Goal: Ask a question

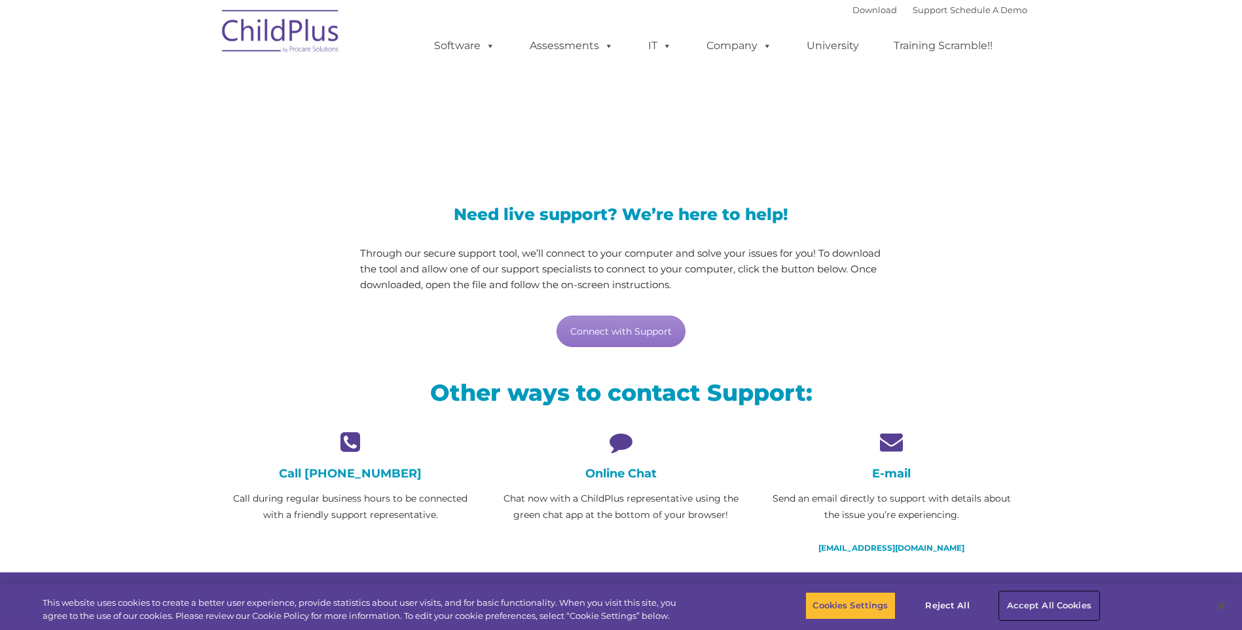
click at [1058, 599] on button "Accept All Cookies" at bounding box center [1049, 606] width 99 height 28
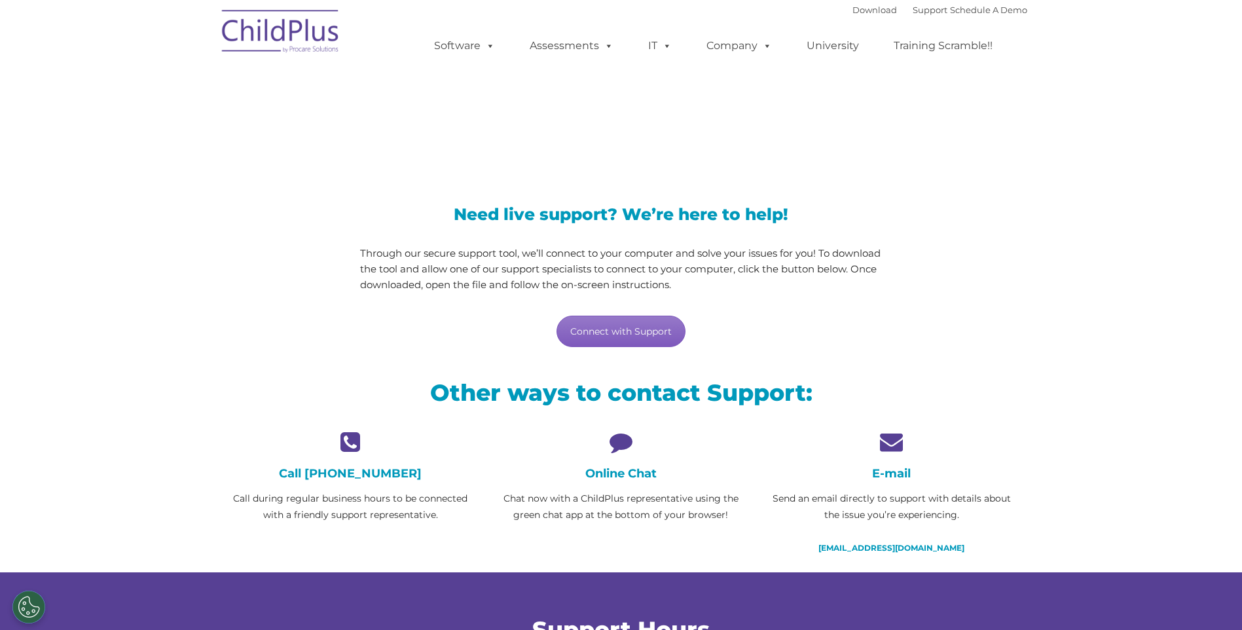
click at [639, 334] on link "Connect with Support" at bounding box center [621, 331] width 129 height 31
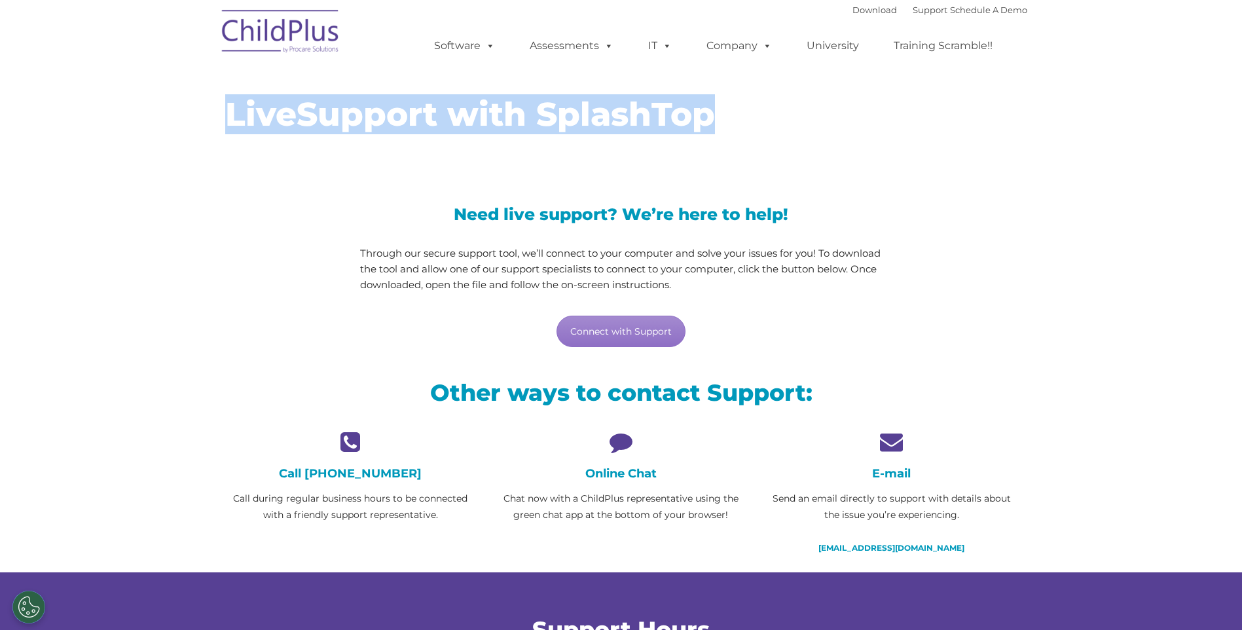
drag, startPoint x: 1008, startPoint y: 204, endPoint x: 908, endPoint y: 360, distance: 185.6
click at [908, 360] on body "Download Support | Schedule A Demo  MENU MENU Software ChildPlus: The original…" at bounding box center [621, 349] width 1242 height 699
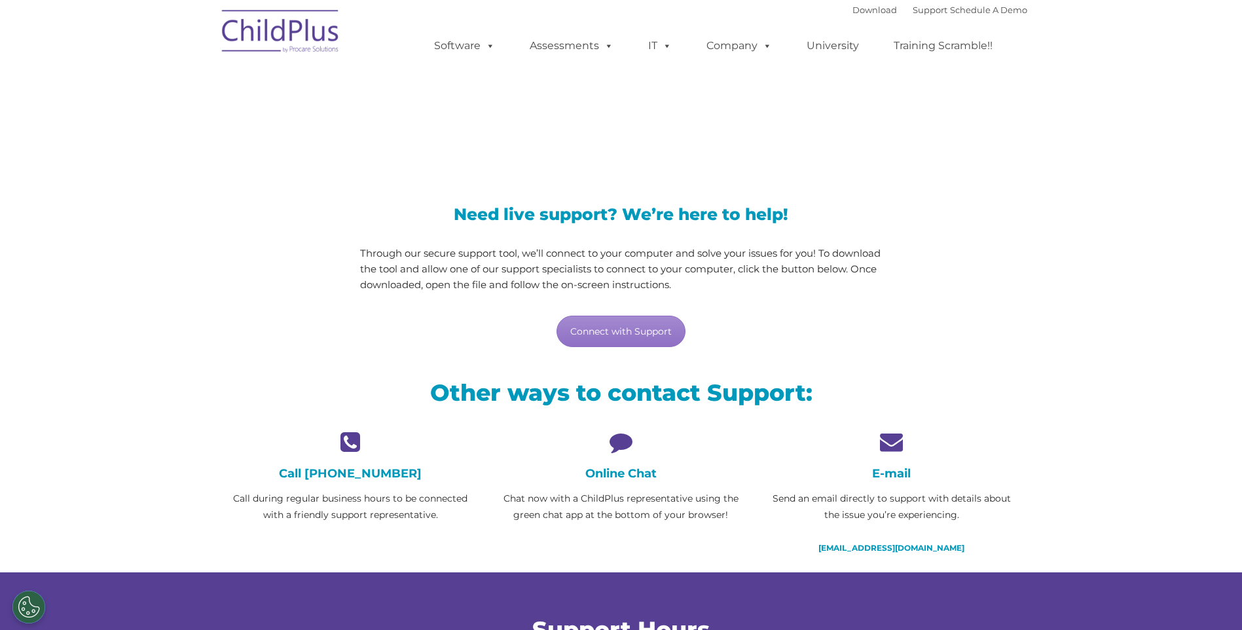
click at [718, 376] on div "Other ways to contact Support:" at bounding box center [621, 395] width 812 height 69
click at [659, 333] on link "Connect with Support" at bounding box center [621, 331] width 129 height 31
click at [606, 329] on link "Connect with Support" at bounding box center [621, 331] width 129 height 31
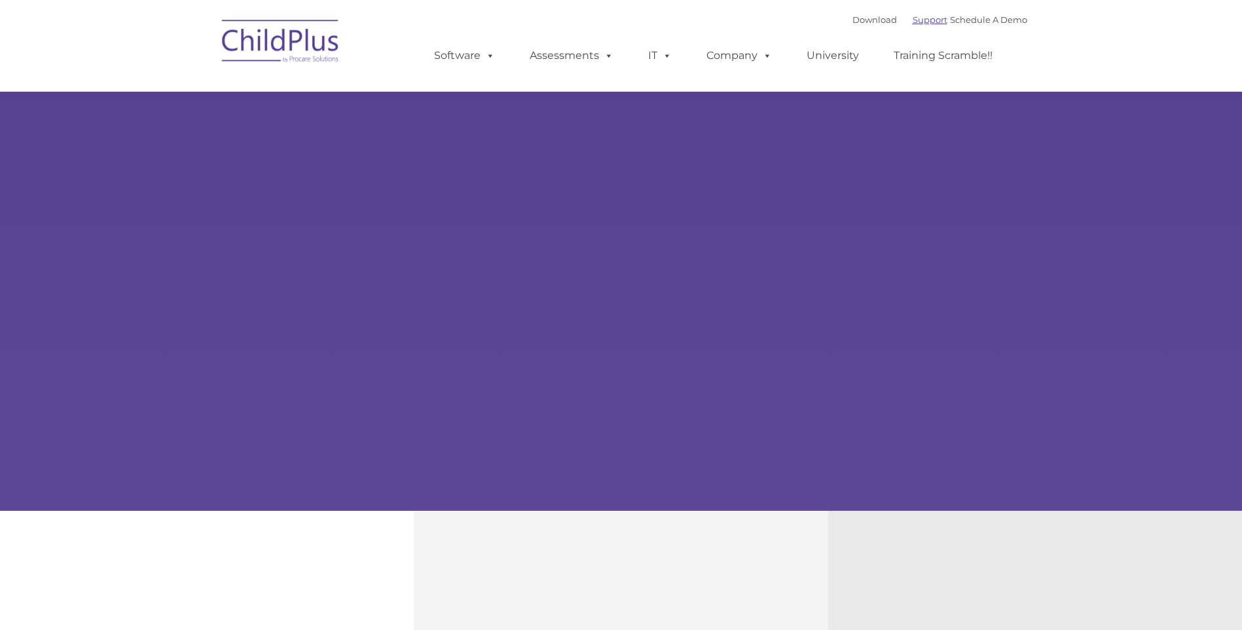
click at [913, 20] on link "Support" at bounding box center [930, 19] width 35 height 10
type input ""
select select "MEDIUM"
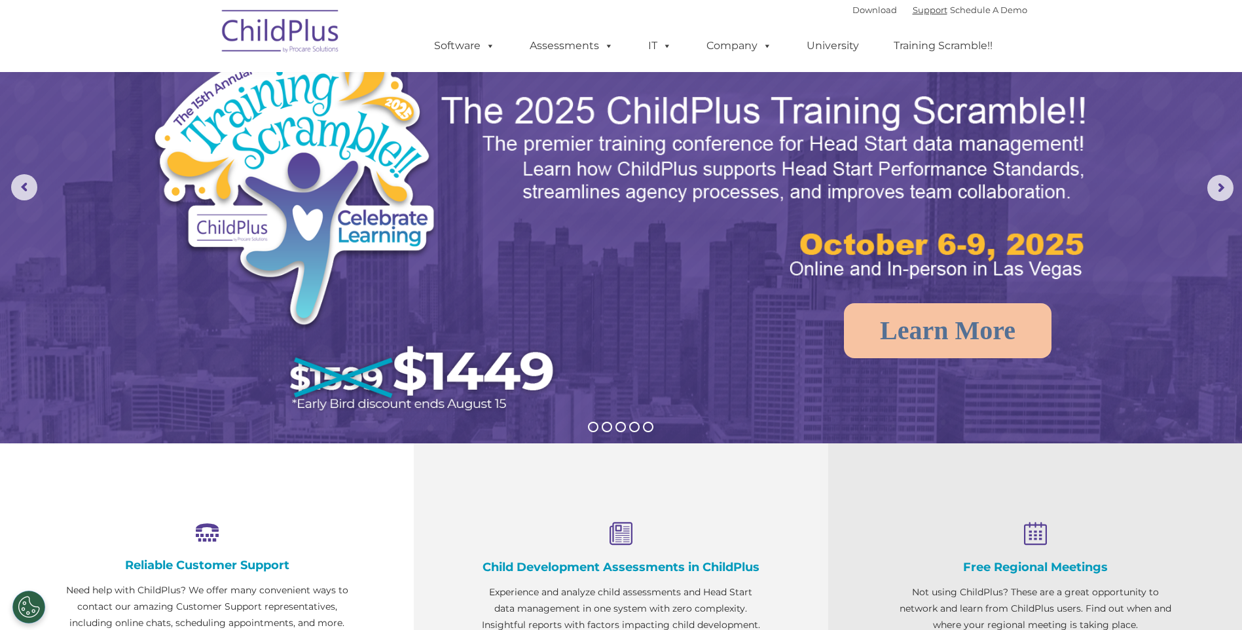
scroll to position [182, 0]
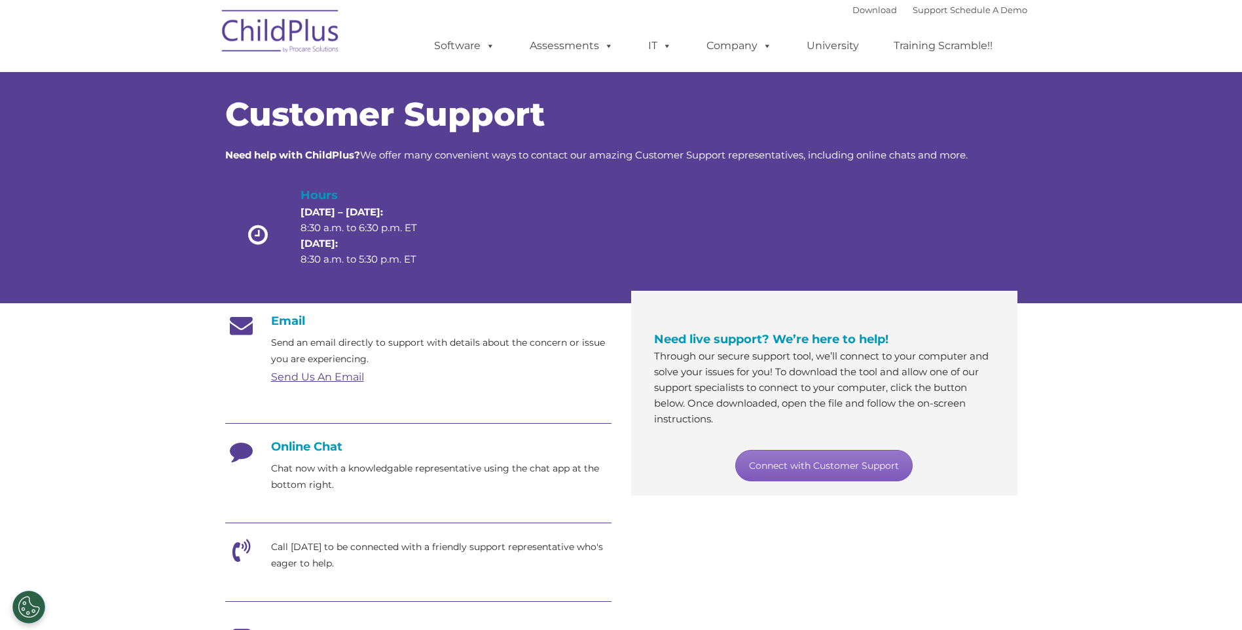
click at [824, 469] on link "Connect with Customer Support" at bounding box center [823, 465] width 177 height 31
